Goal: Transaction & Acquisition: Download file/media

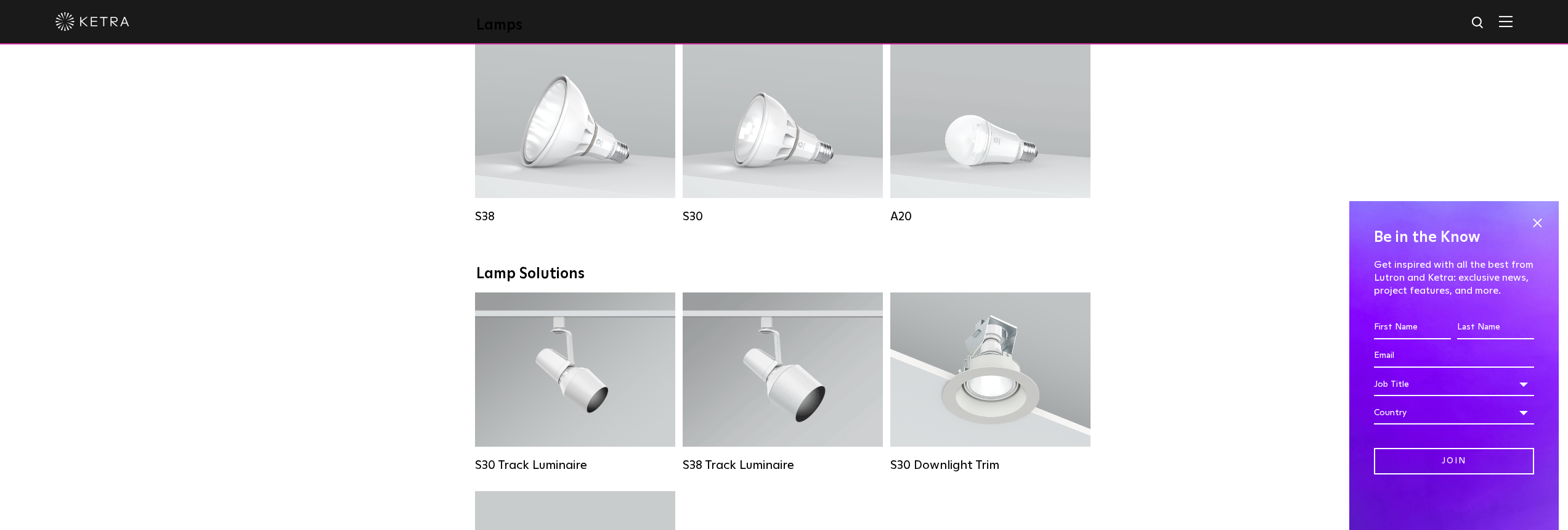
scroll to position [925, 0]
click at [1541, 220] on span at bounding box center [1537, 222] width 18 height 18
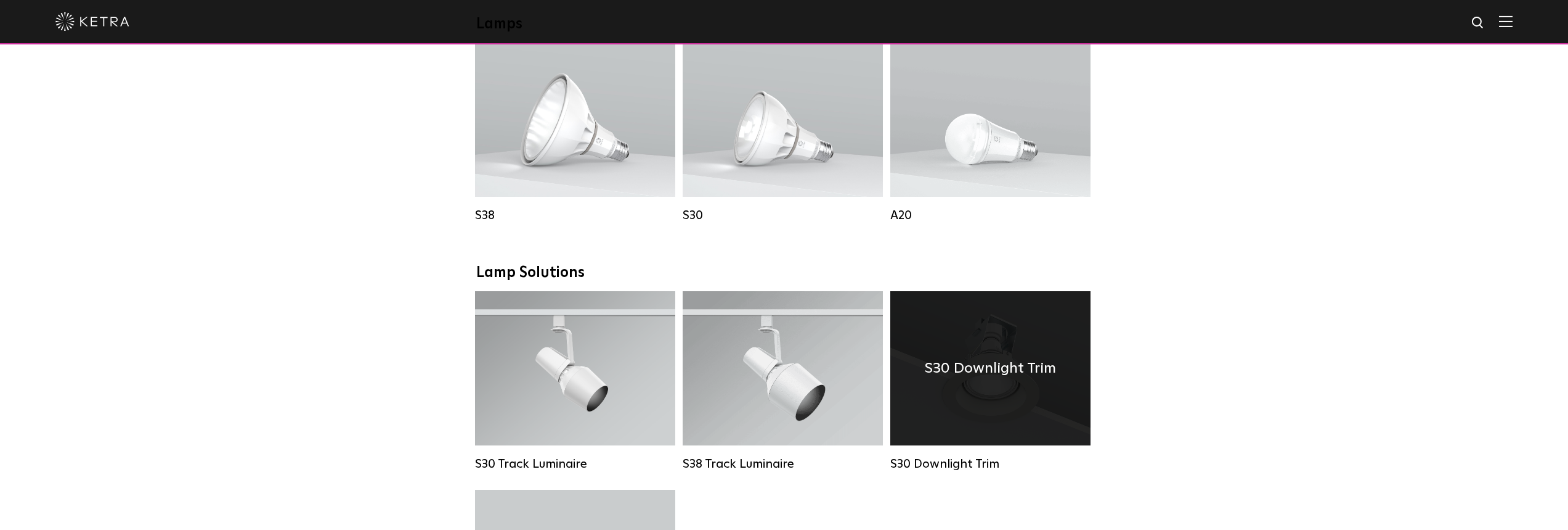
click at [1042, 419] on div "S30 Downlight Trim" at bounding box center [990, 368] width 201 height 155
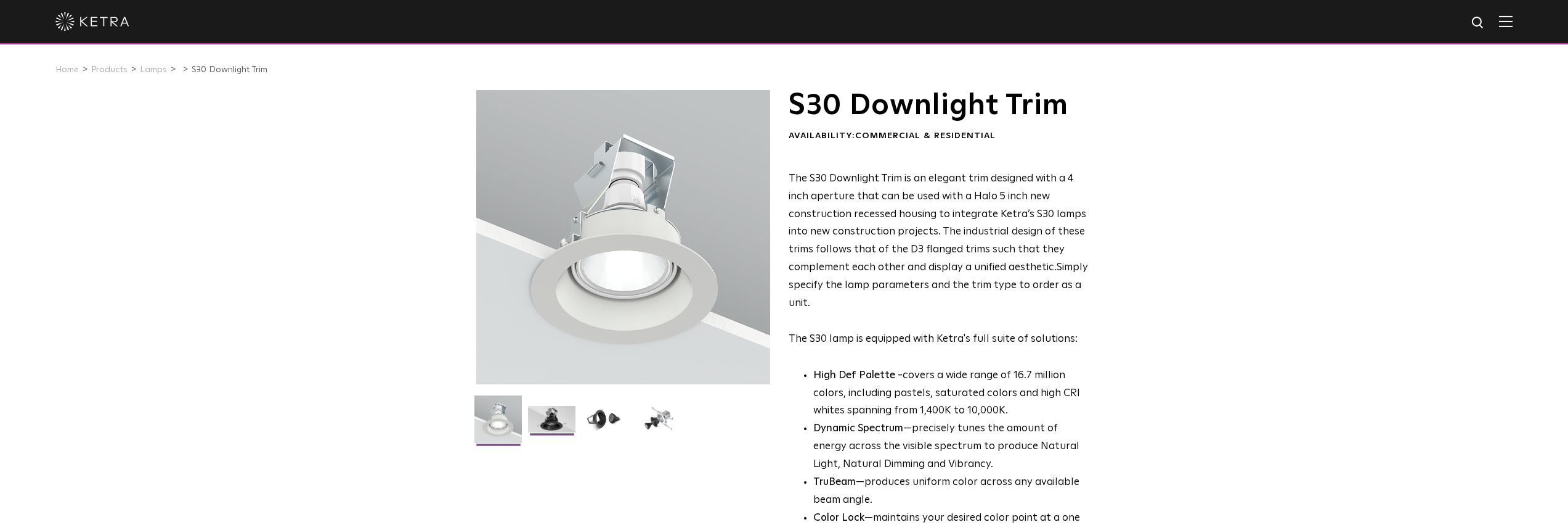
click at [558, 415] on img at bounding box center [551, 423] width 47 height 36
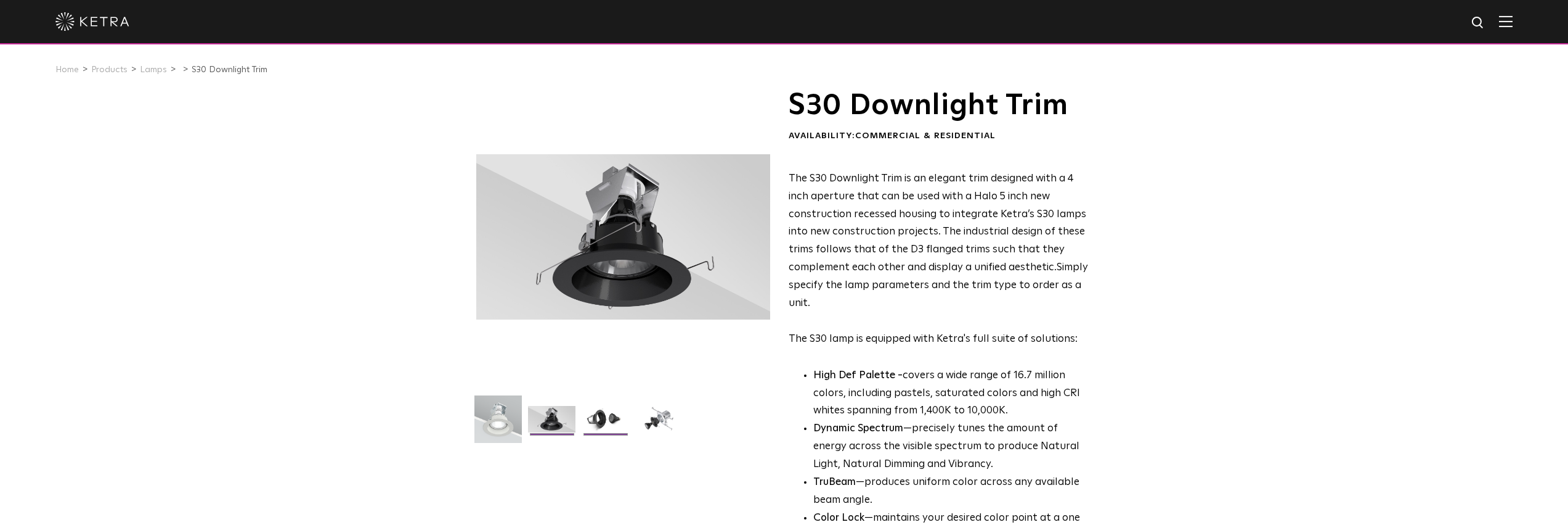
click at [595, 422] on img at bounding box center [605, 423] width 47 height 36
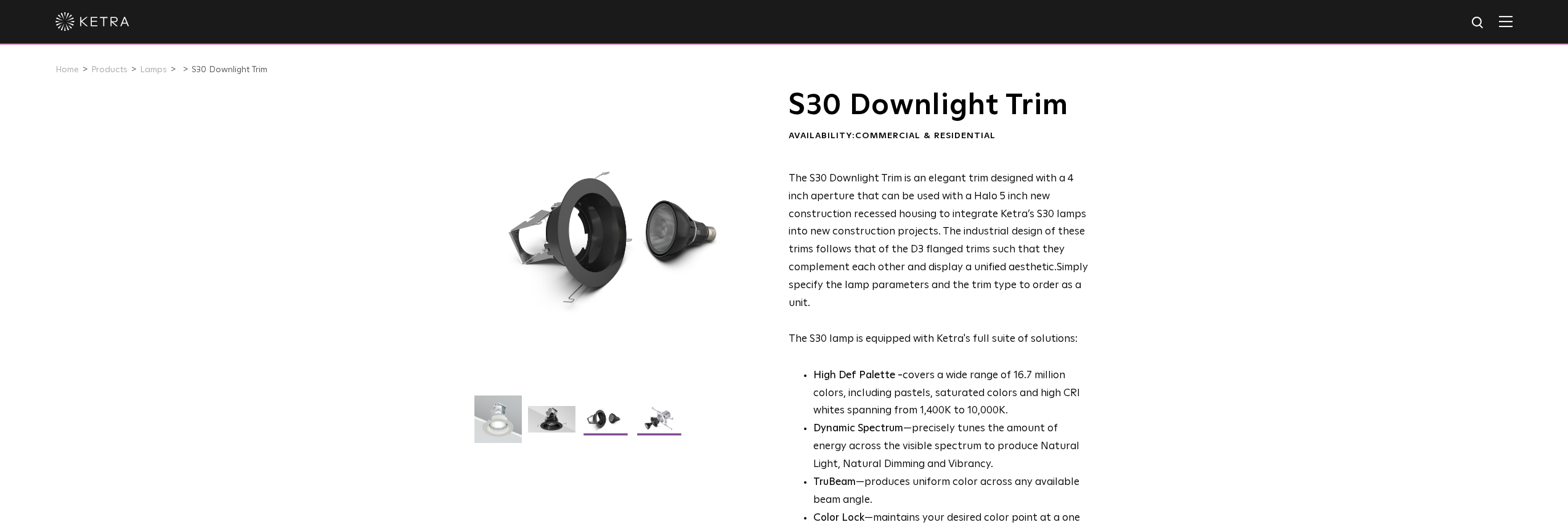
click at [655, 410] on img at bounding box center [658, 423] width 47 height 36
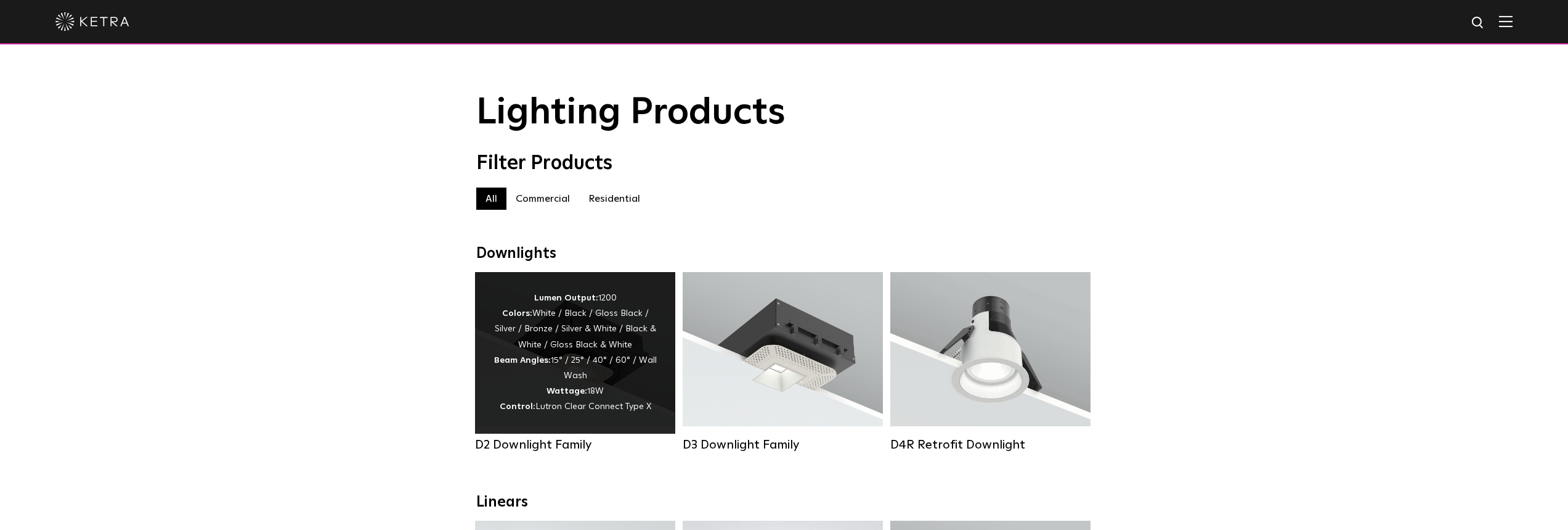
click at [603, 344] on div "Lumen Output: 1200 Colors: White / Black / Gloss Black / Silver / Bronze / Silv…" at bounding box center [575, 352] width 163 height 125
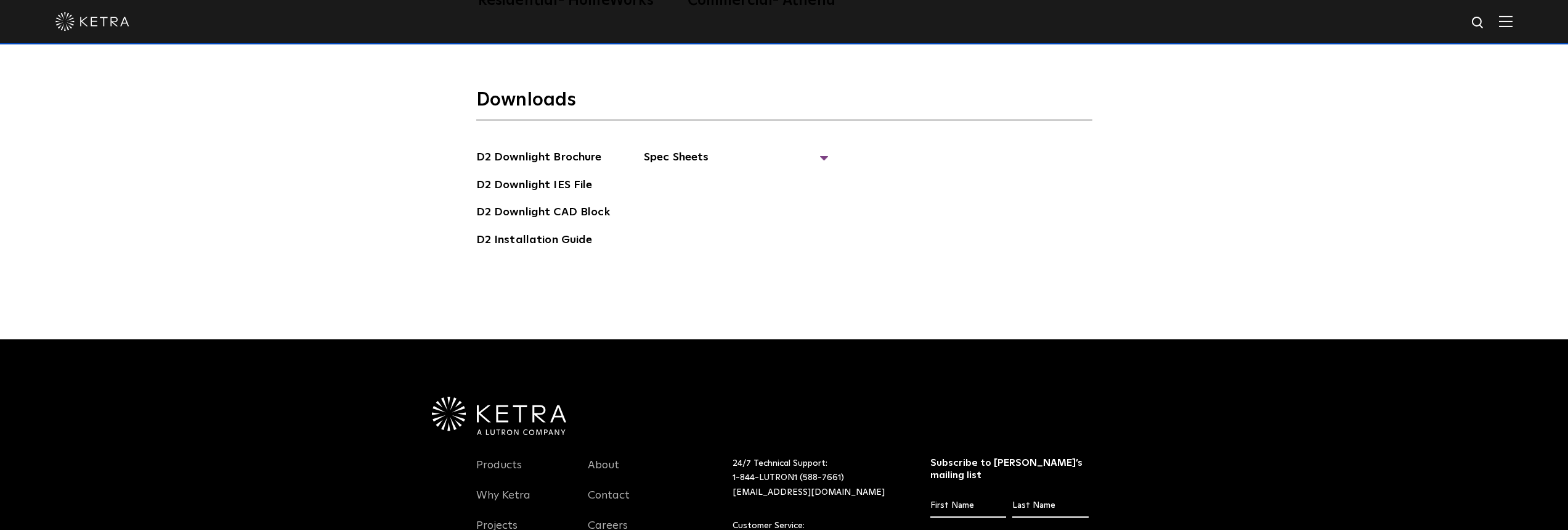
scroll to position [3822, 0]
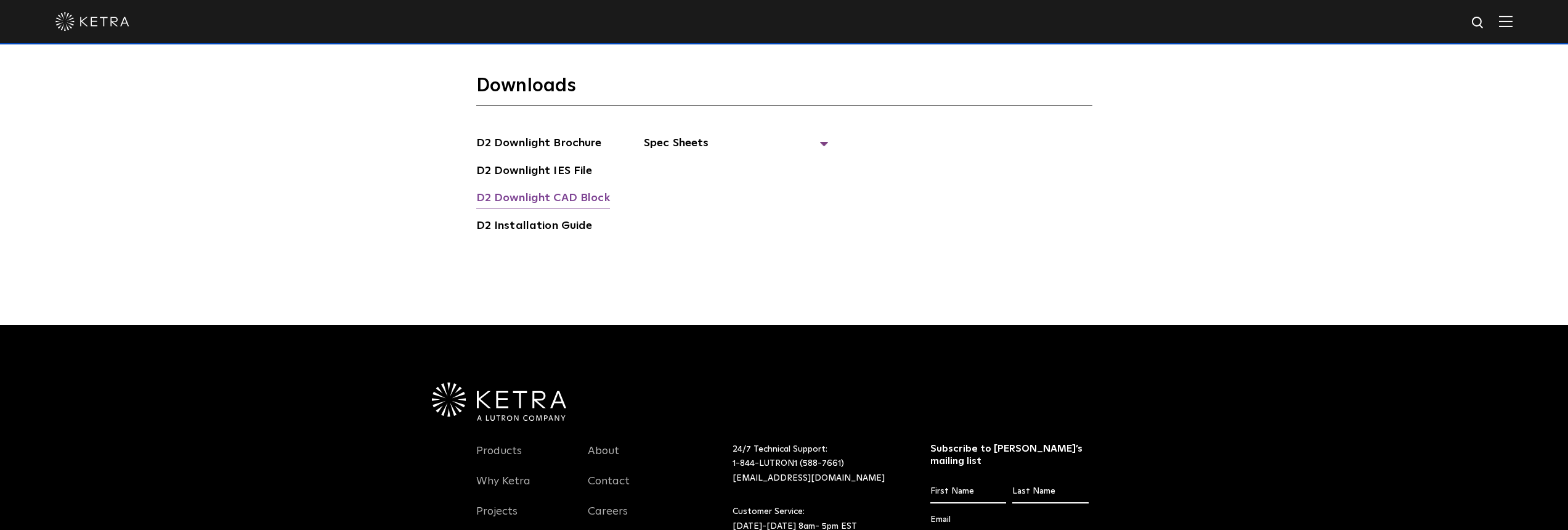
click at [550, 189] on link "D2 Downlight CAD Block" at bounding box center [542, 199] width 133 height 20
click at [509, 189] on link "D2 Downlight CAD Block" at bounding box center [542, 199] width 133 height 20
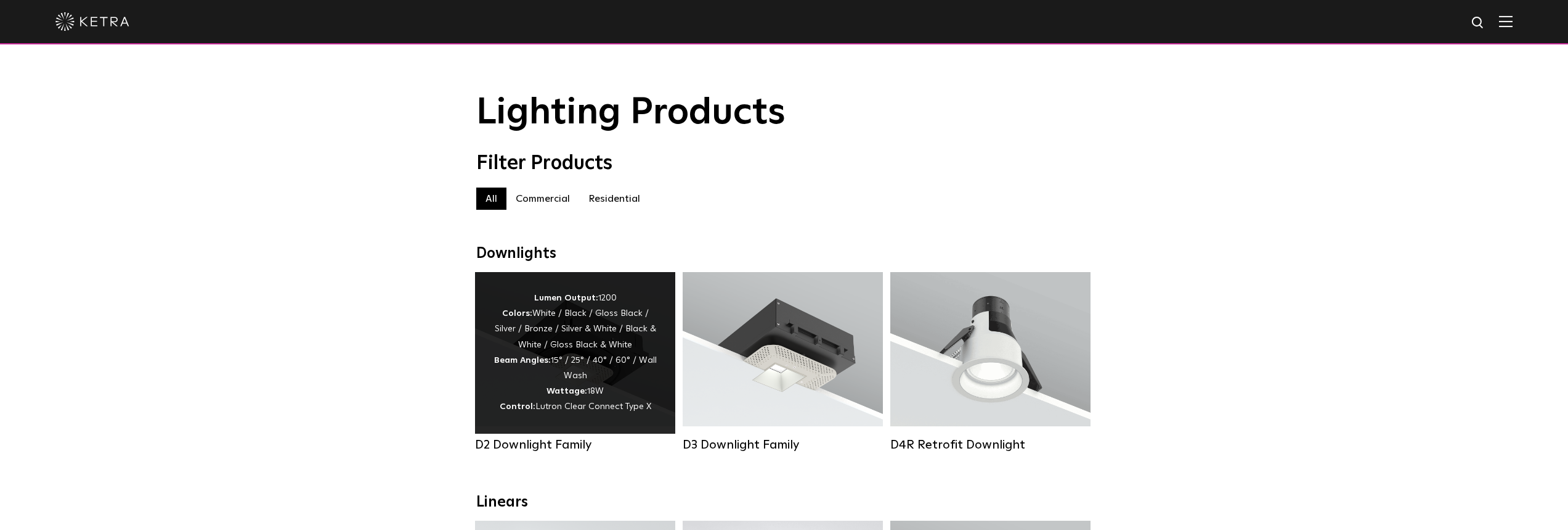
click at [579, 366] on div "Lumen Output: 1200 Colors: White / Black / Gloss Black / Silver / Bronze / Silv…" at bounding box center [575, 352] width 163 height 125
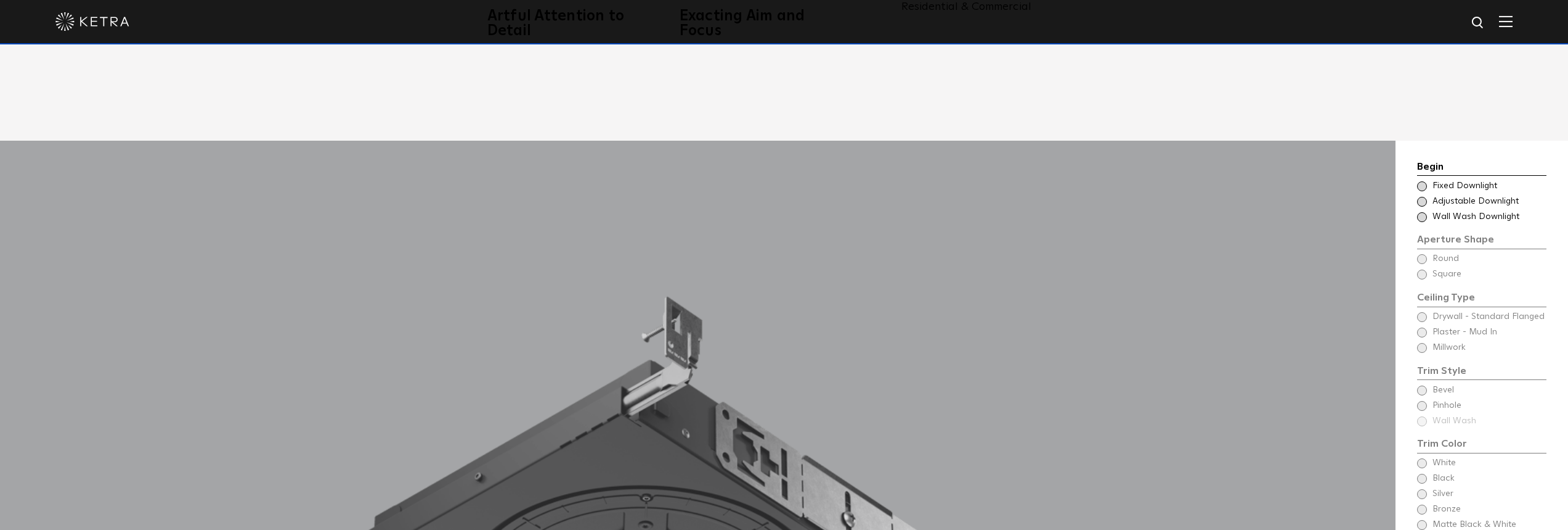
scroll to position [986, 0]
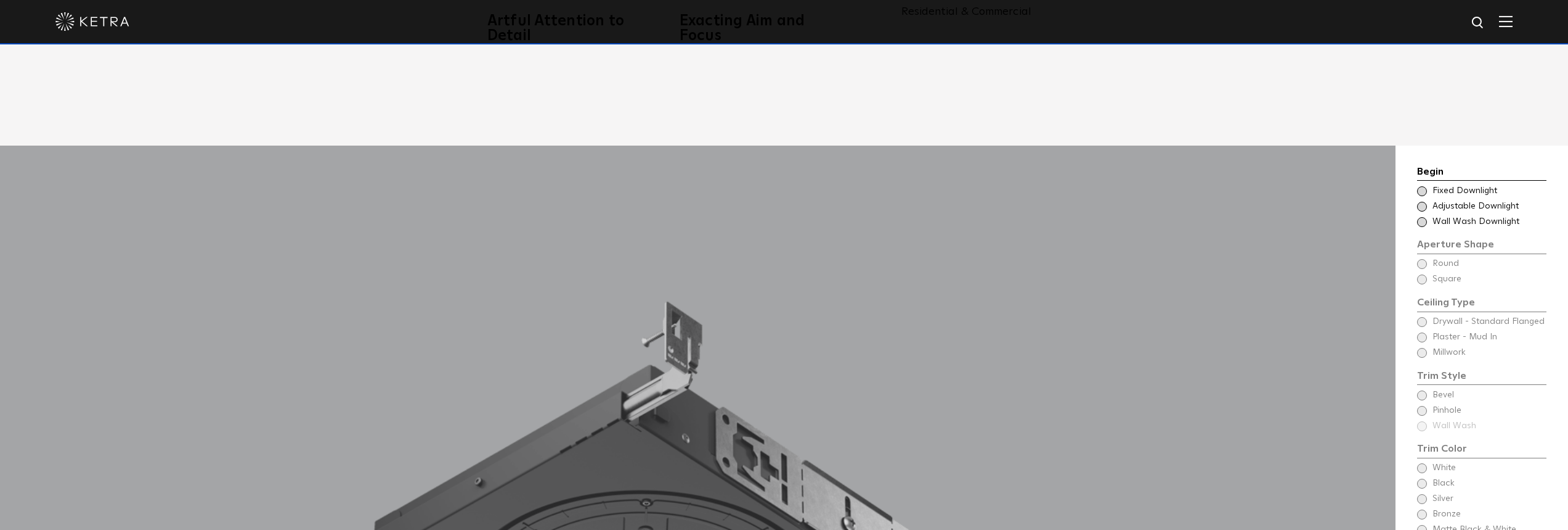
click at [1423, 251] on div "Begin Choose Aperture Shape Fixed Downlight Choose Aperture Shape Adjustable Do…" at bounding box center [1482, 376] width 130 height 424
click at [1423, 202] on span at bounding box center [1422, 206] width 10 height 10
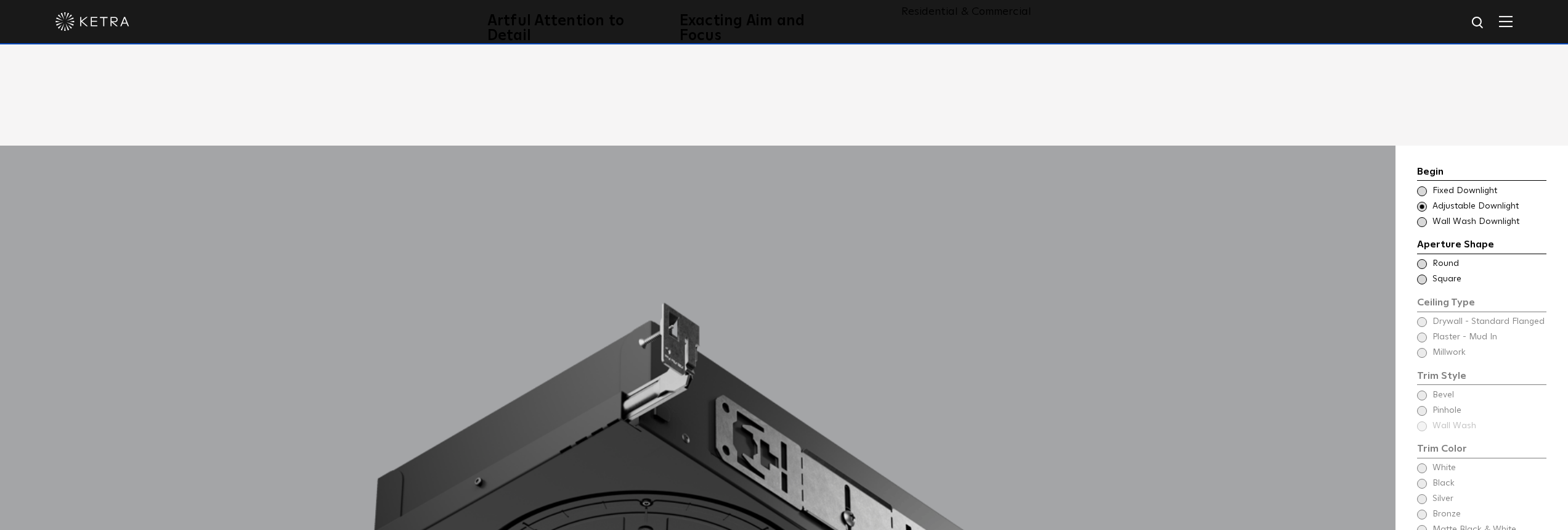
click at [1418, 259] on span at bounding box center [1422, 264] width 10 height 10
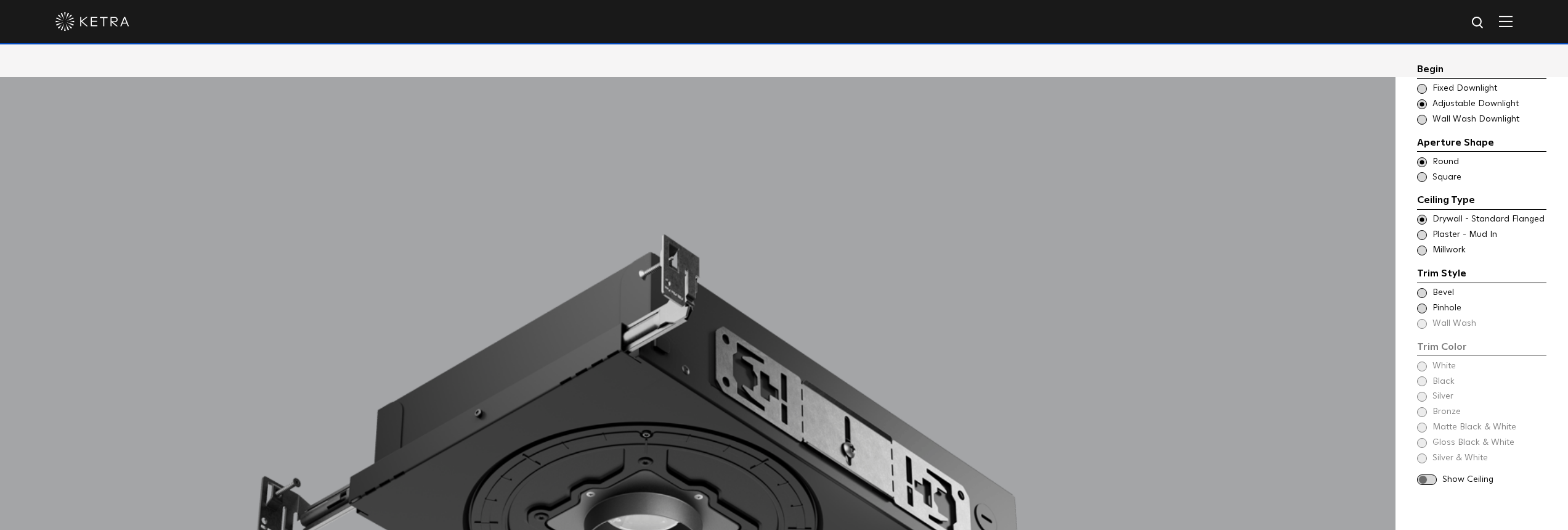
scroll to position [1233, 0]
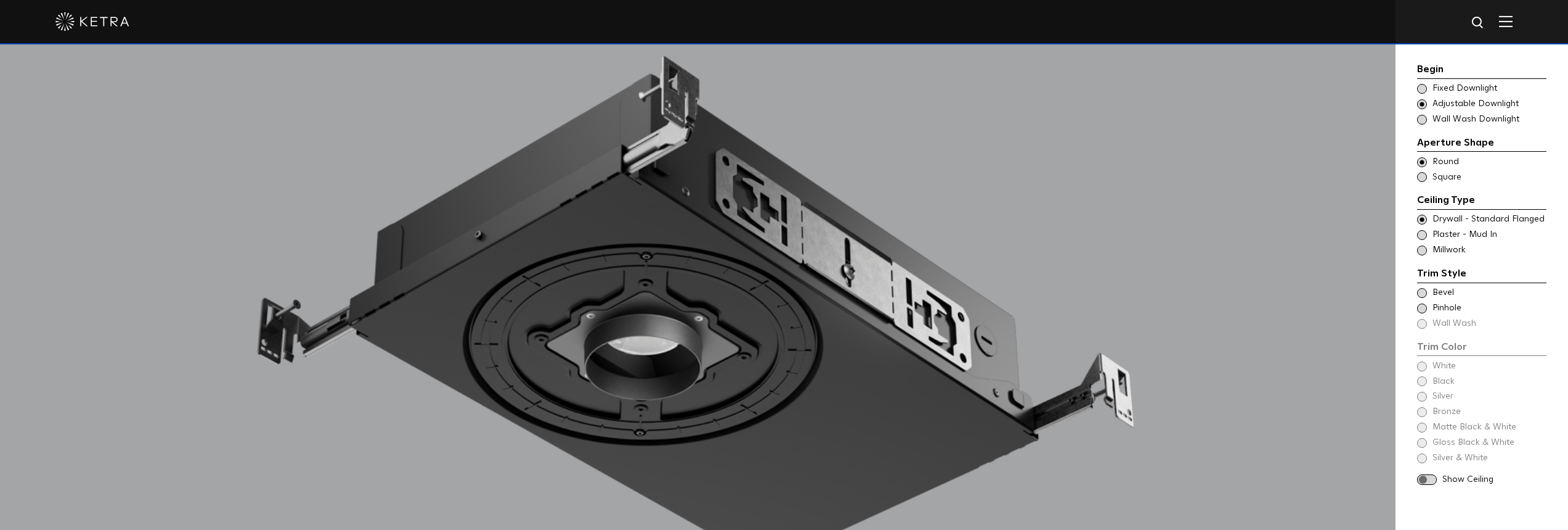
click at [1424, 88] on span at bounding box center [1422, 88] width 10 height 10
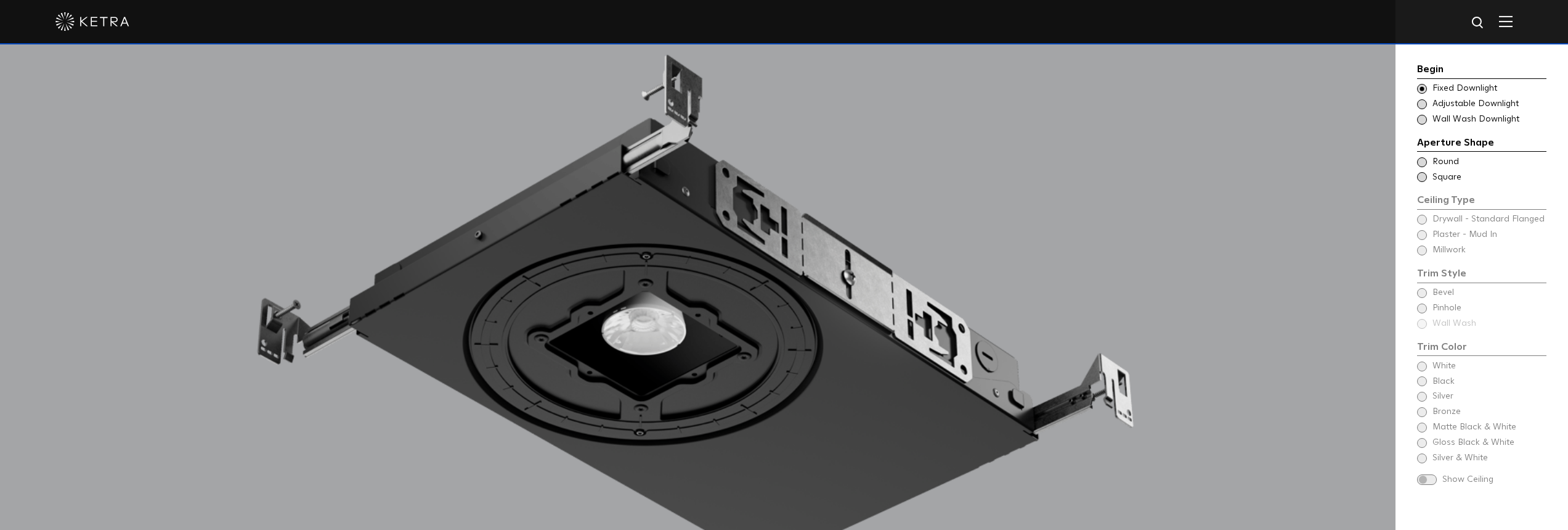
click at [1421, 117] on span at bounding box center [1422, 119] width 10 height 10
click at [1420, 101] on span at bounding box center [1422, 104] width 10 height 10
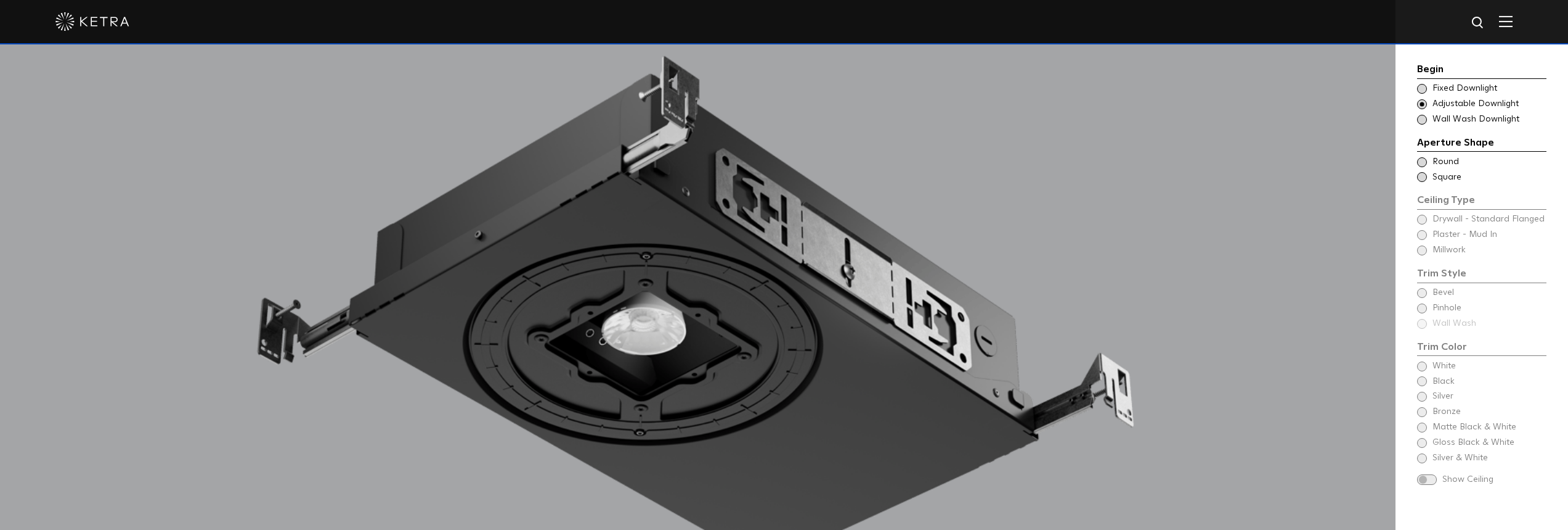
click at [1418, 159] on span at bounding box center [1422, 162] width 10 height 10
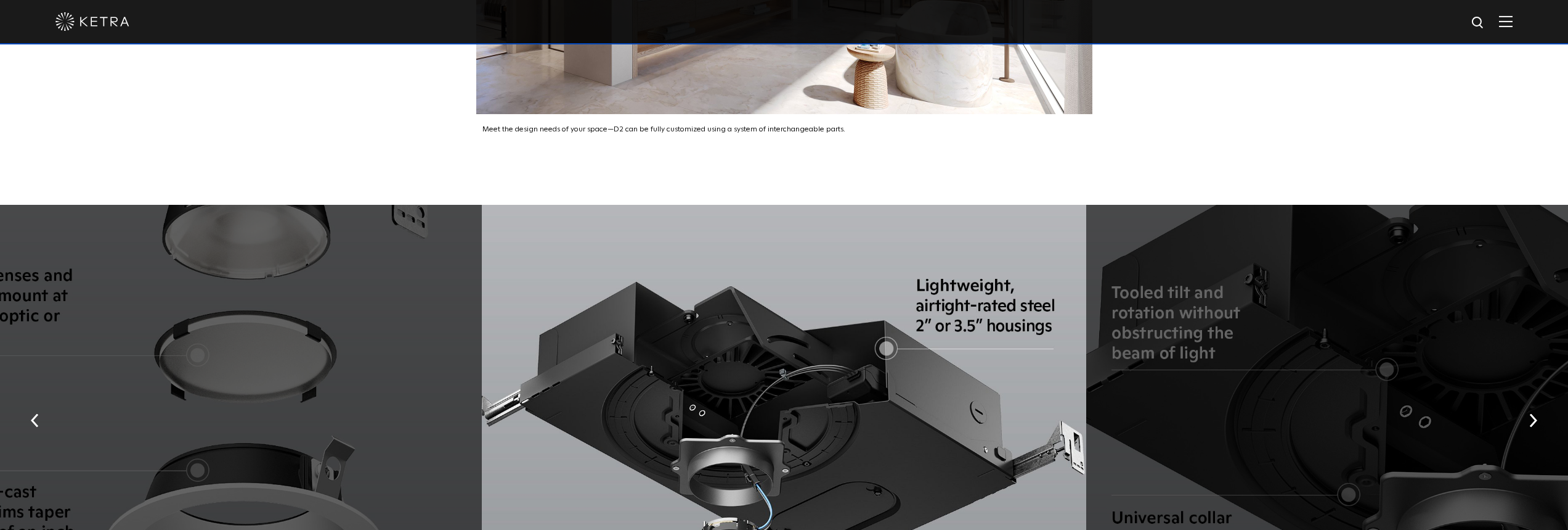
scroll to position [2467, 0]
